Goal: Find specific fact: Find contact information

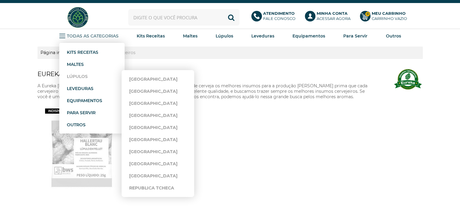
click at [77, 75] on strong "Lúpulos" at bounding box center [77, 76] width 21 height 5
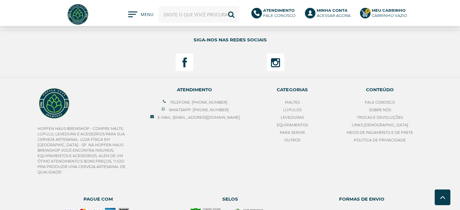
scroll to position [2458, 0]
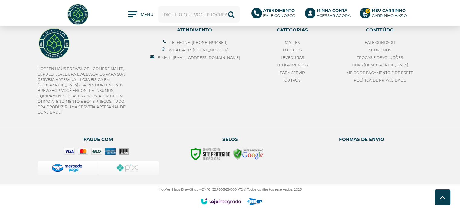
drag, startPoint x: 211, startPoint y: 189, endPoint x: 242, endPoint y: 187, distance: 30.3
click at [242, 187] on p "Hopfen Haus BrewShop - CNPJ: 32.780.365/0001-72 © Todos os direitos reservados.…" at bounding box center [229, 189] width 385 height 4
copy p "32.780.365/0001-72"
